Goal: Navigation & Orientation: Find specific page/section

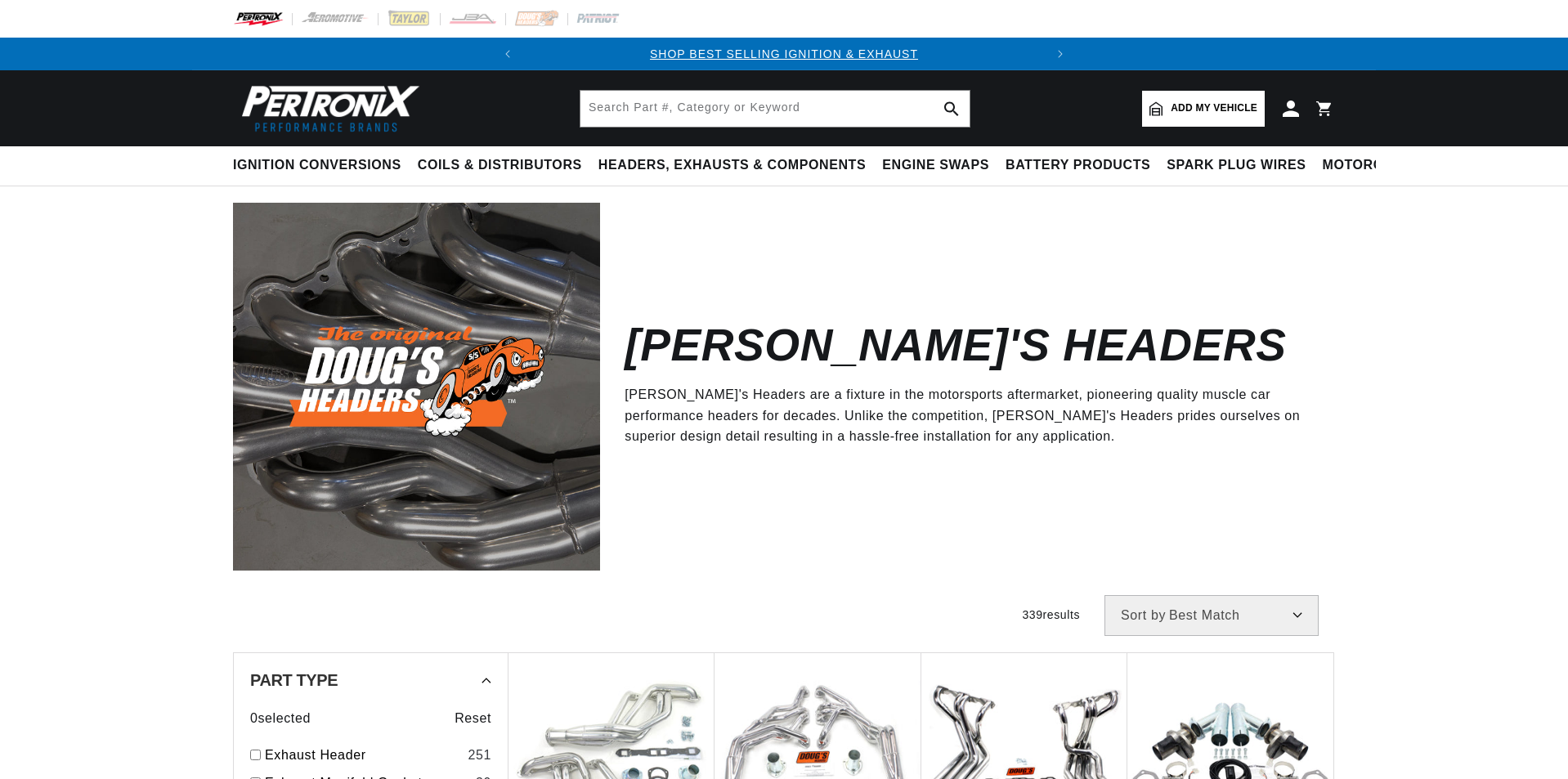
scroll to position [60, 0]
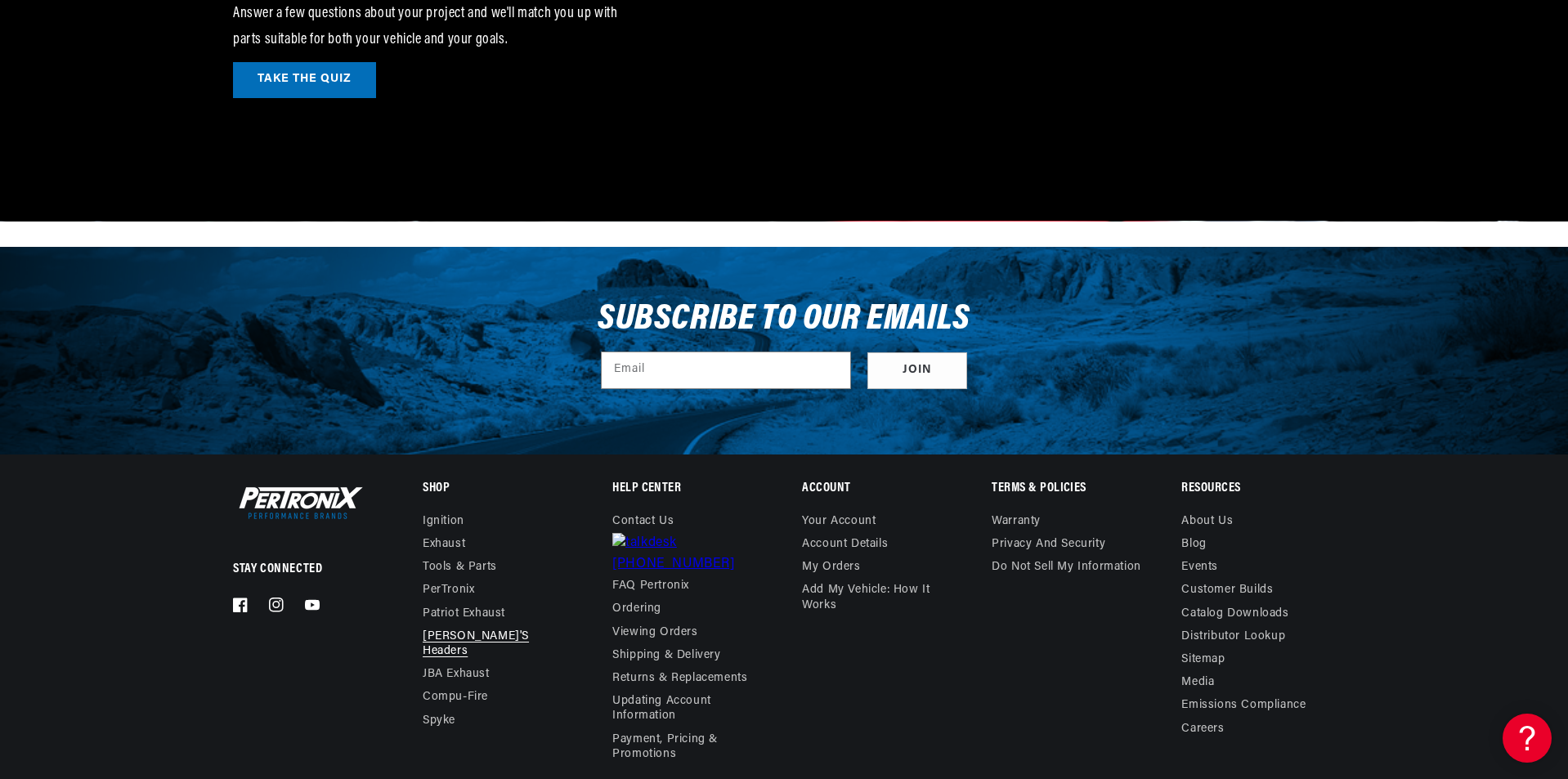
scroll to position [0, 20]
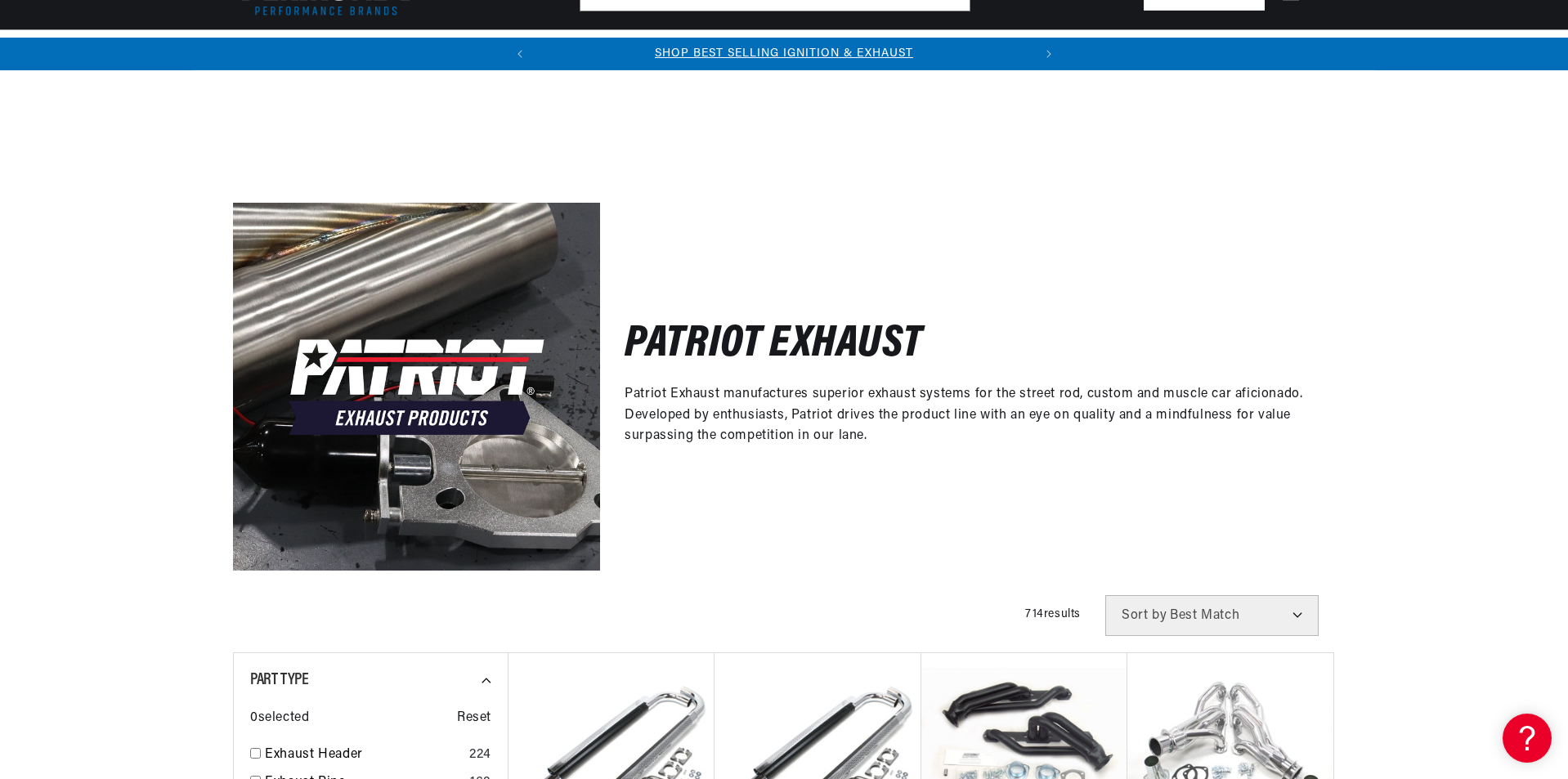
scroll to position [1226, 0]
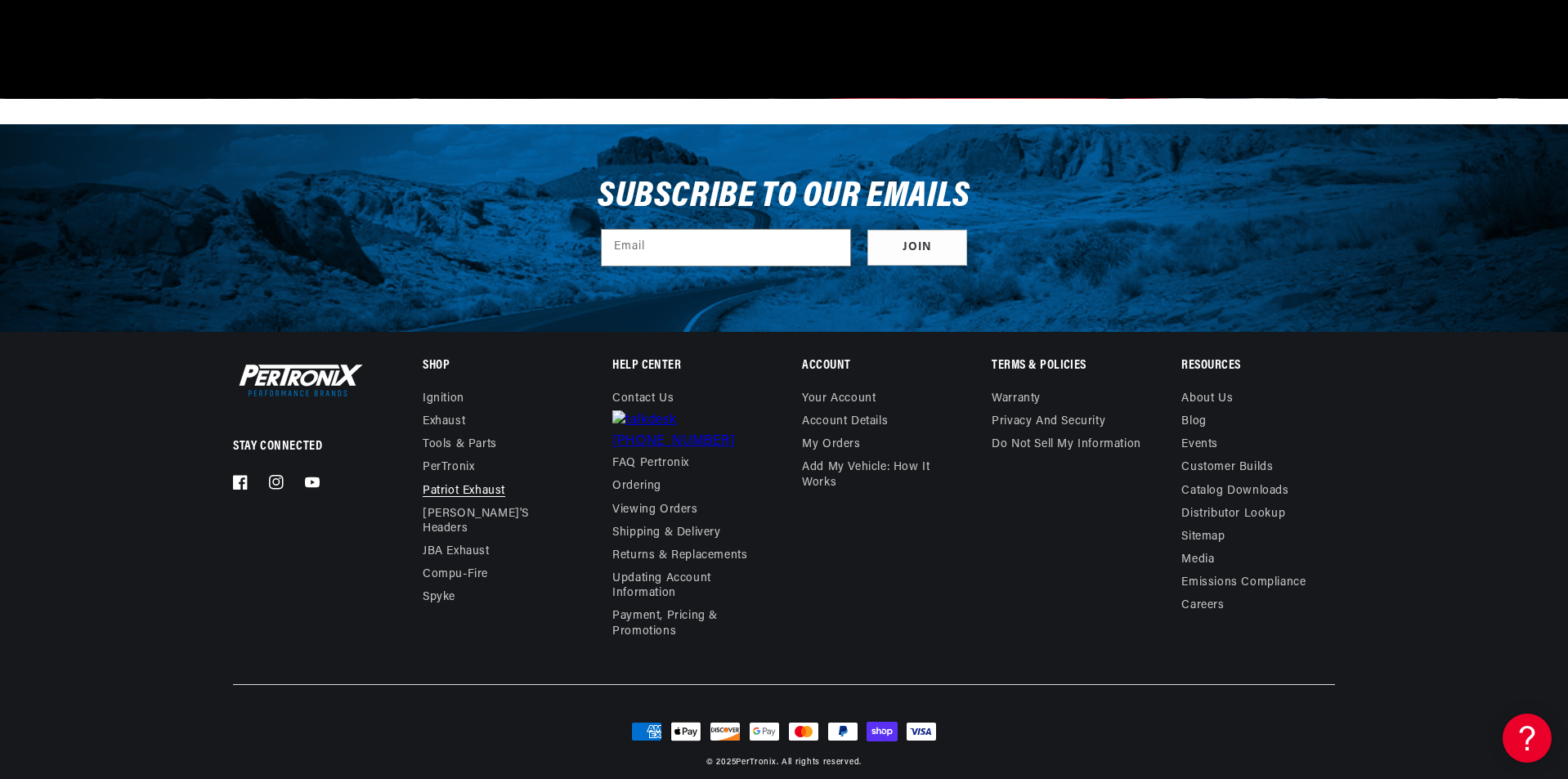
scroll to position [0, 495]
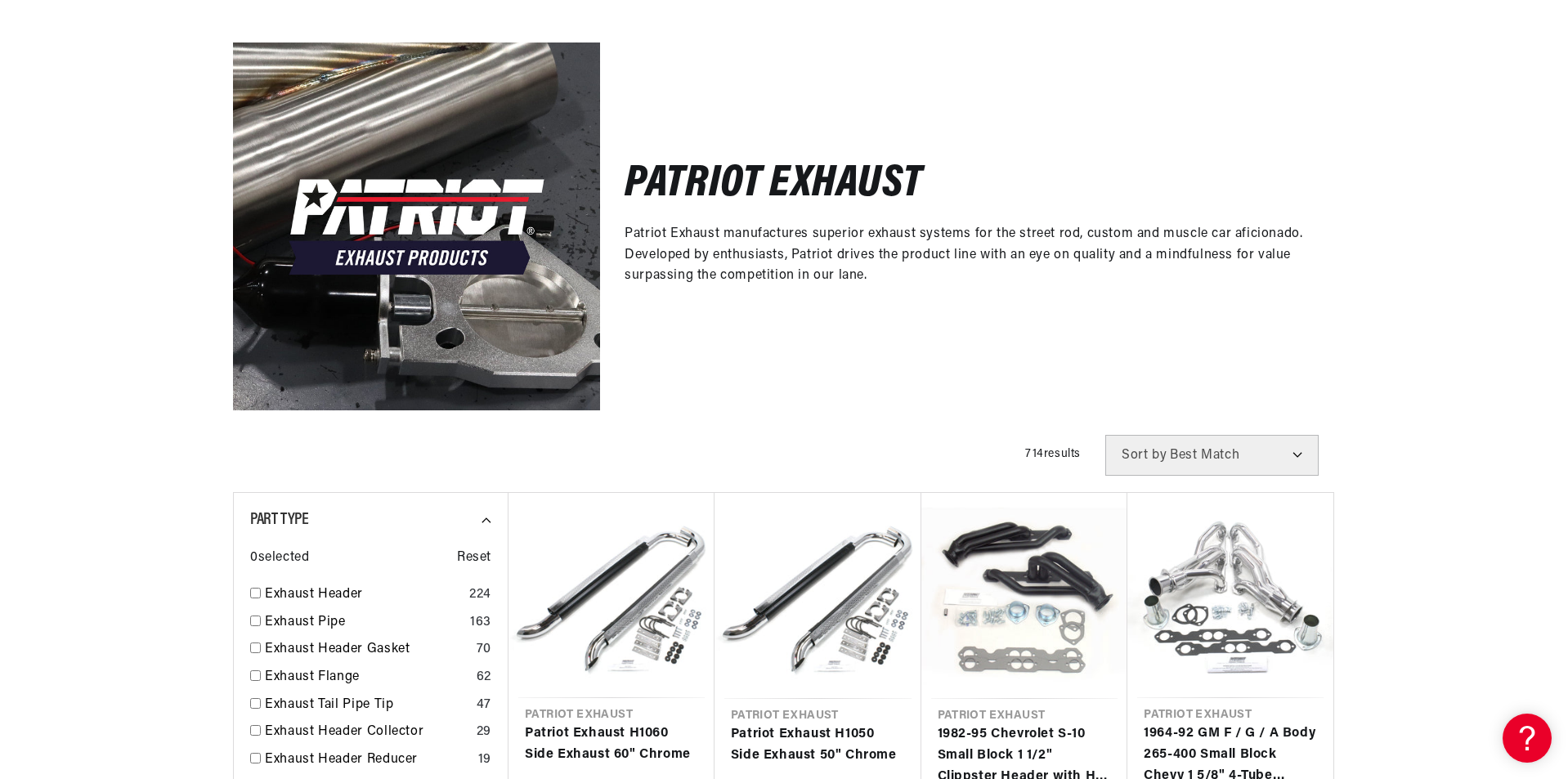
scroll to position [0, 495]
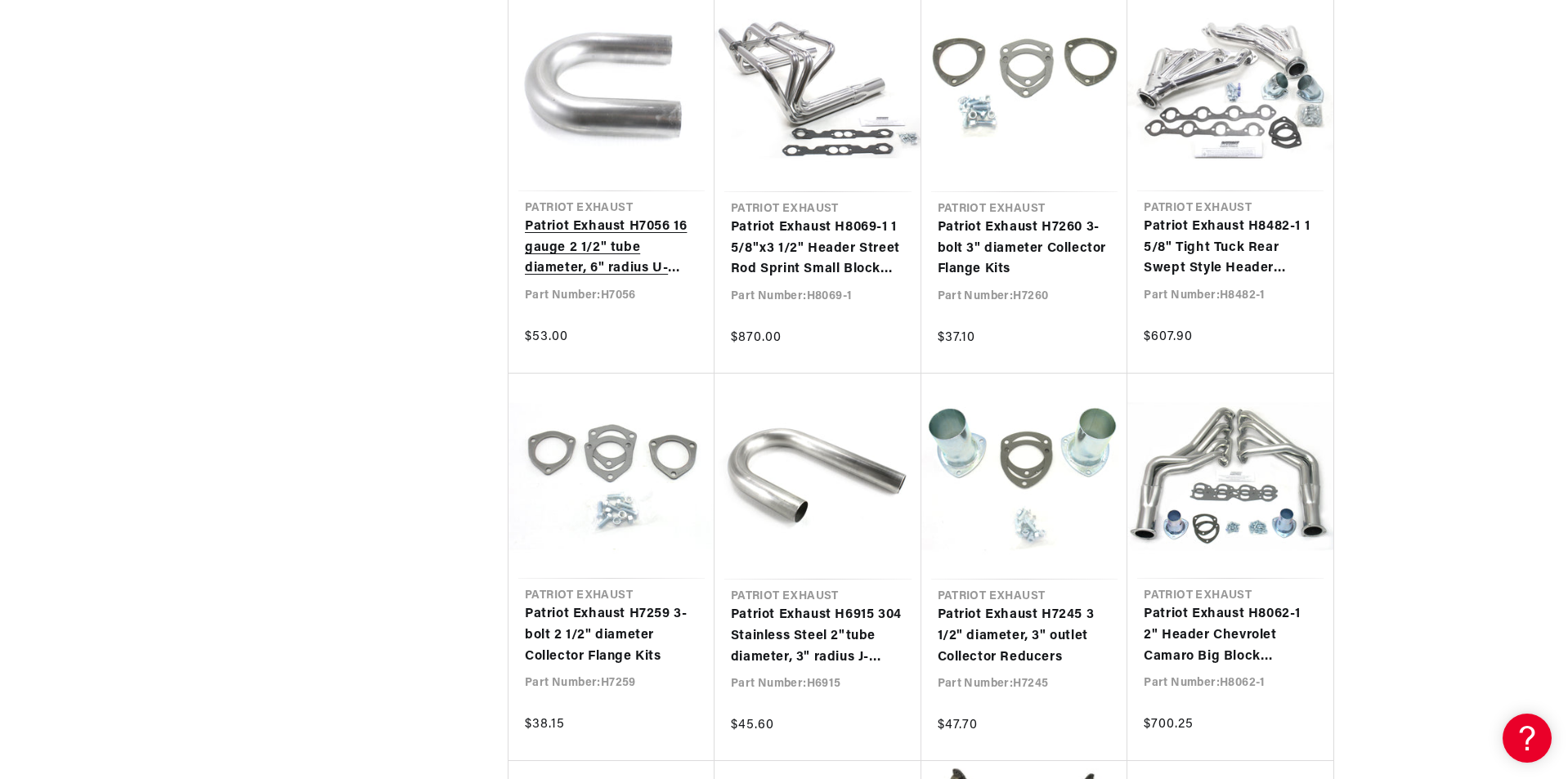
scroll to position [9314, 0]
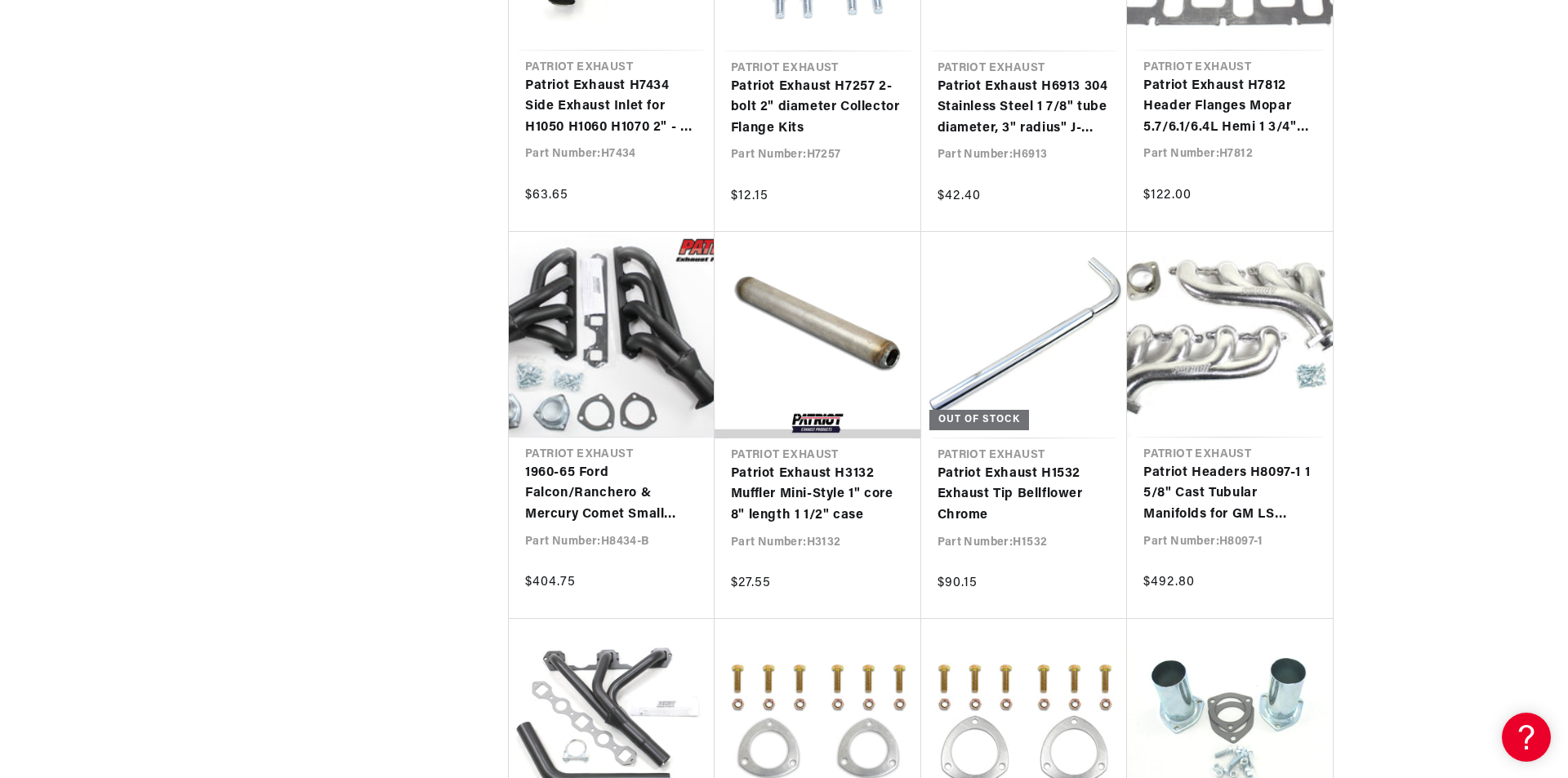
scroll to position [14363, 0]
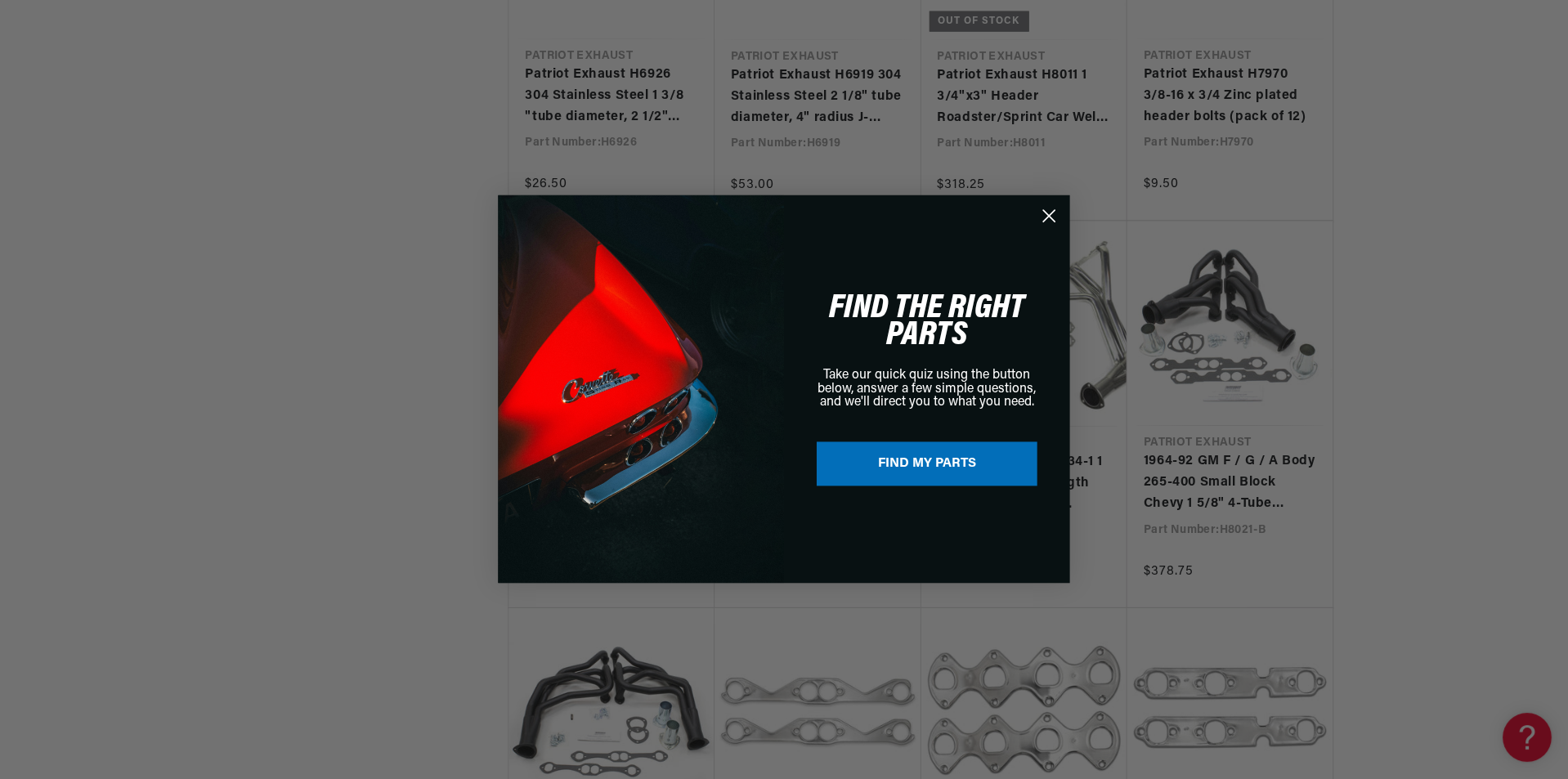
scroll to position [0, 495]
click at [1058, 214] on circle "Close dialog" at bounding box center [1050, 216] width 27 height 27
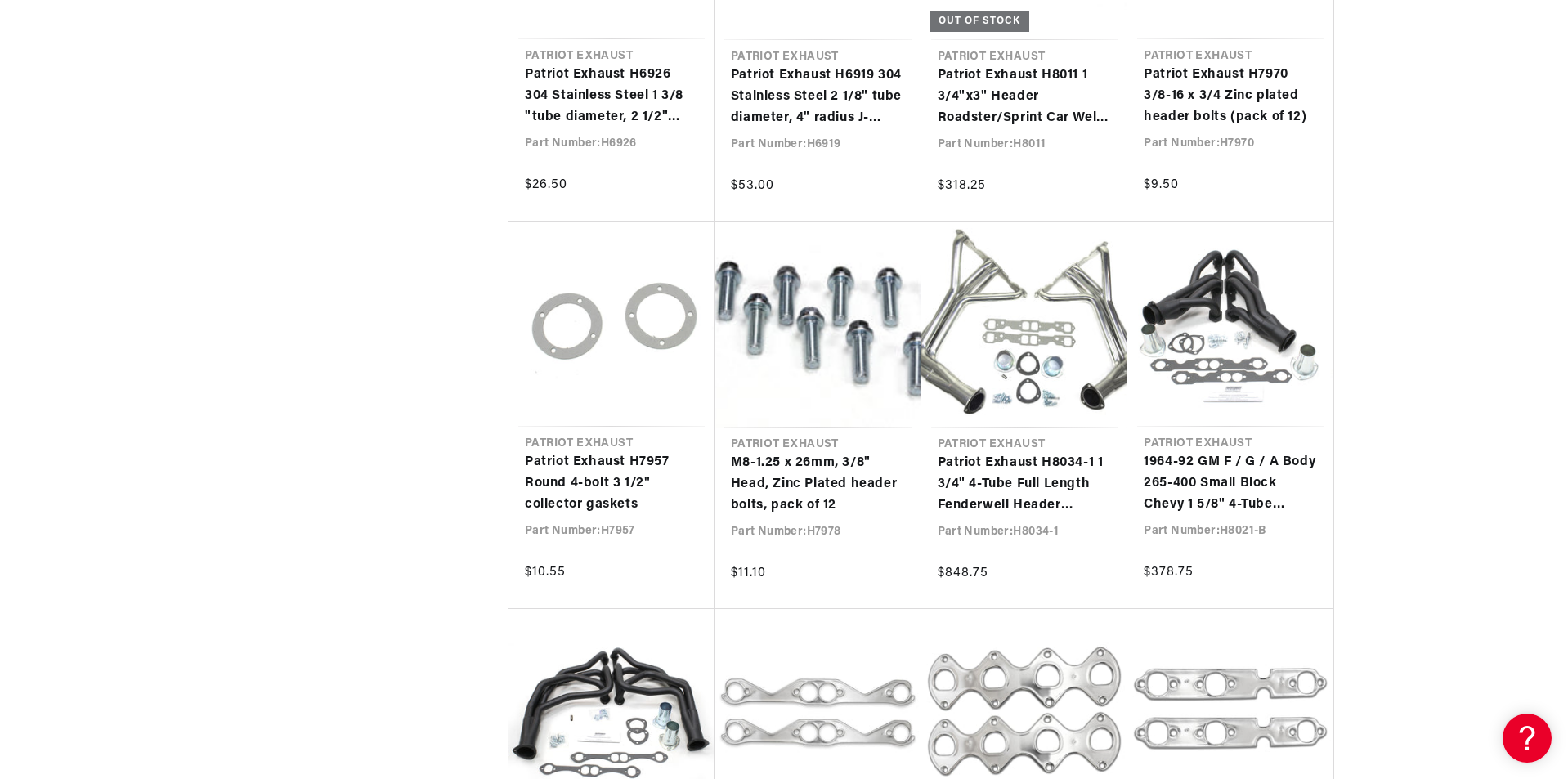
scroll to position [0, 0]
